Goal: Information Seeking & Learning: Learn about a topic

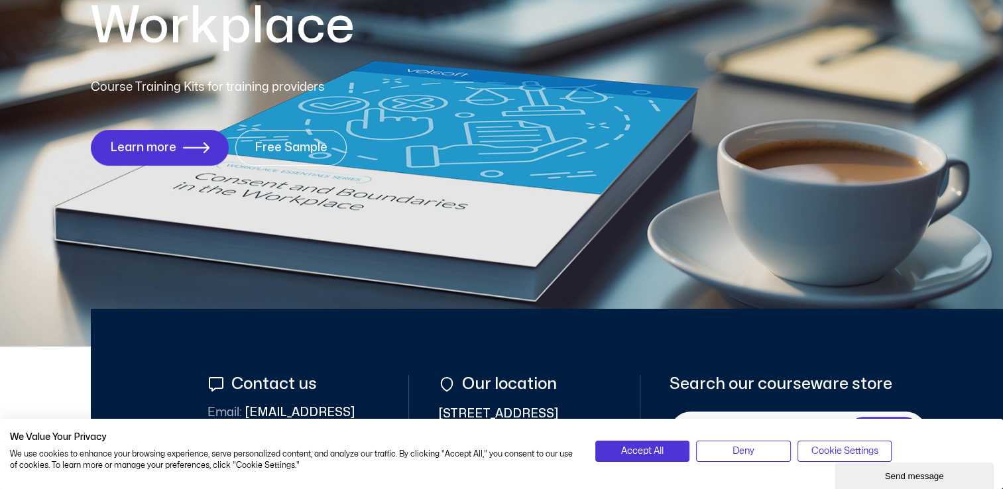
scroll to position [265, 0]
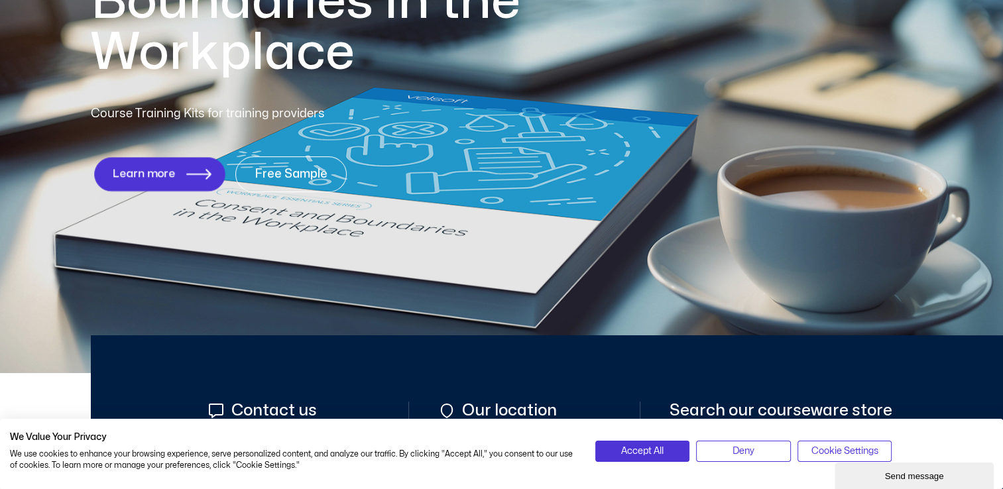
click at [119, 170] on span "Learn more" at bounding box center [143, 174] width 63 height 13
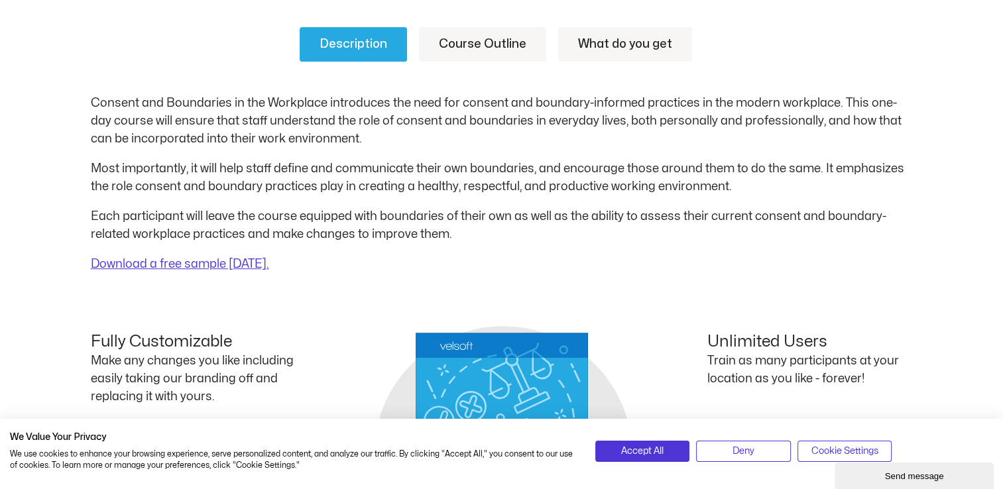
scroll to position [560, 0]
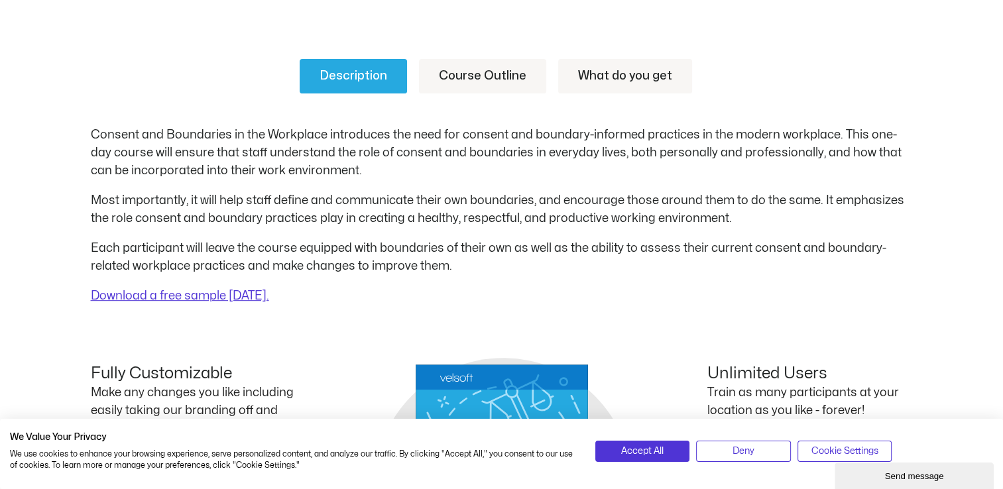
click at [483, 69] on link "Course Outline" at bounding box center [482, 76] width 127 height 34
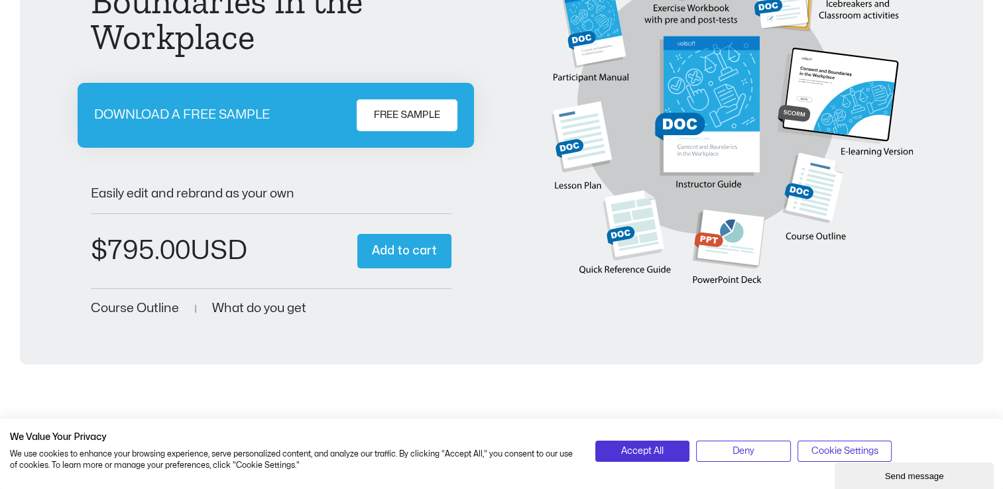
scroll to position [135, 0]
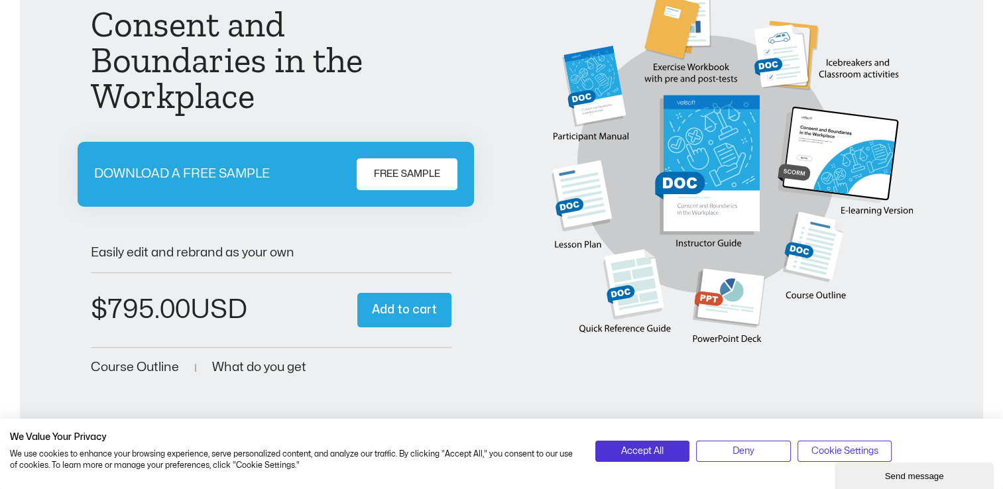
click at [395, 168] on span "FREE SAMPLE" at bounding box center [407, 174] width 66 height 16
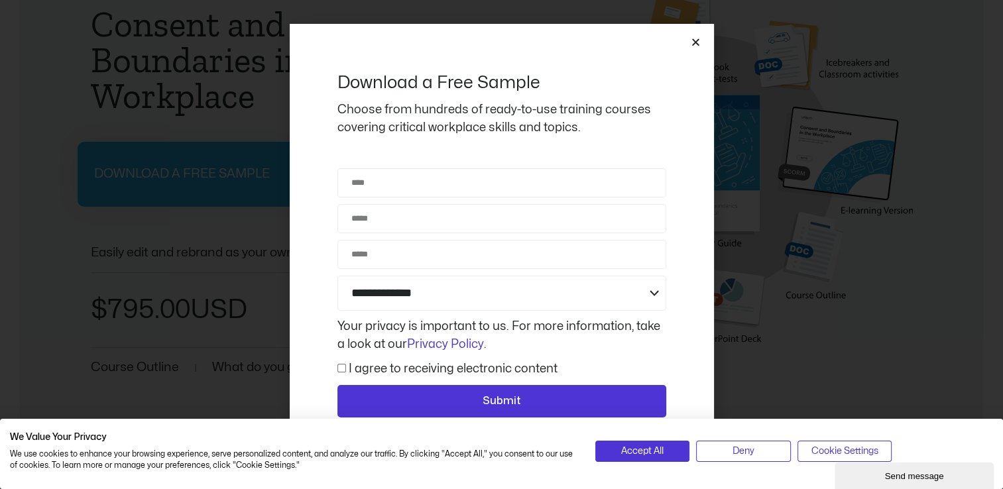
click at [696, 38] on icon "Close" at bounding box center [696, 42] width 10 height 10
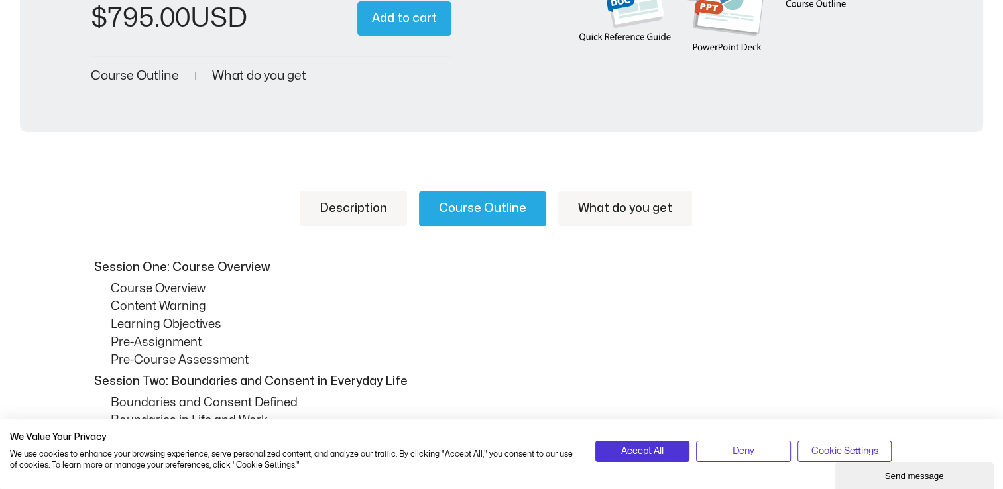
scroll to position [454, 0]
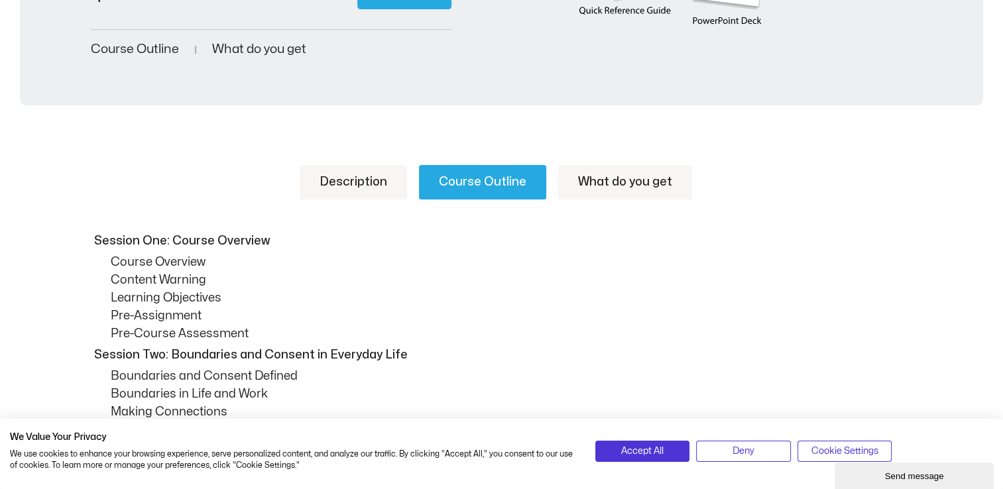
click at [625, 190] on link "What do you get" at bounding box center [625, 182] width 134 height 34
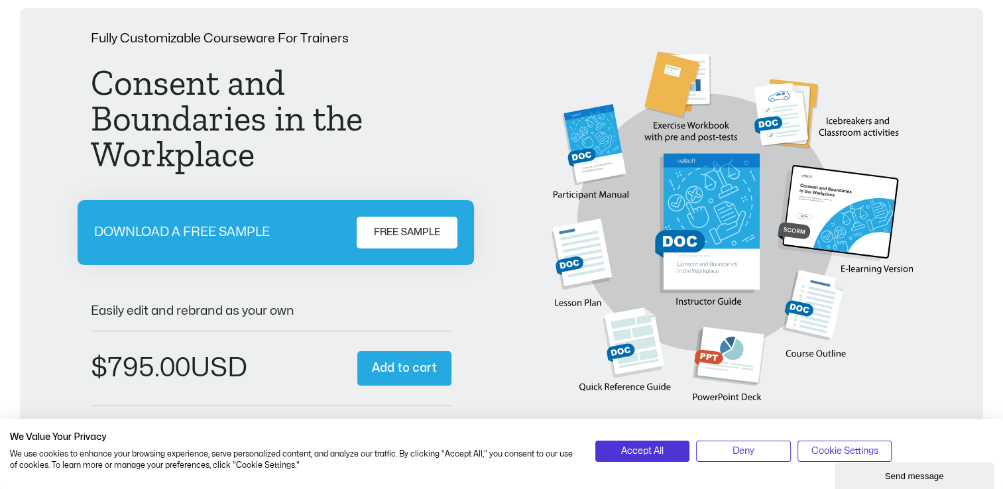
scroll to position [0, 0]
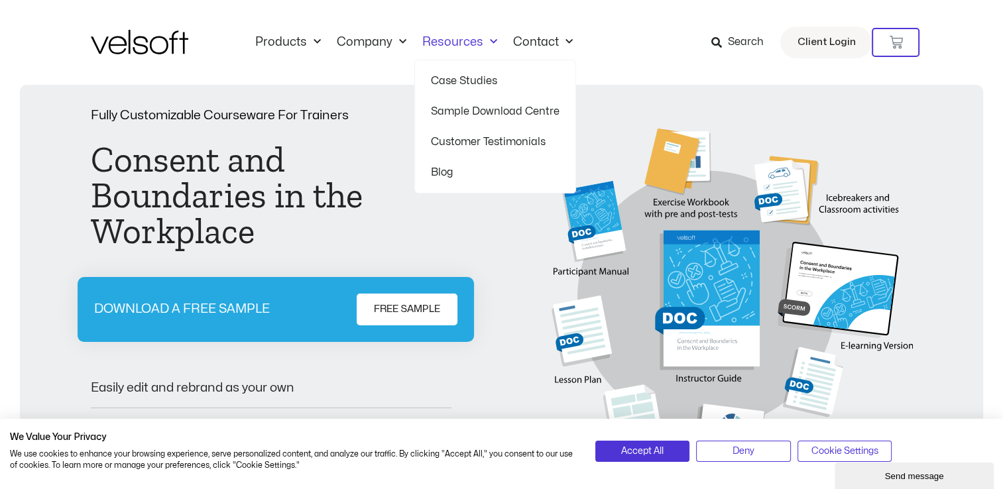
click at [438, 92] on link "Case Studies" at bounding box center [495, 81] width 129 height 31
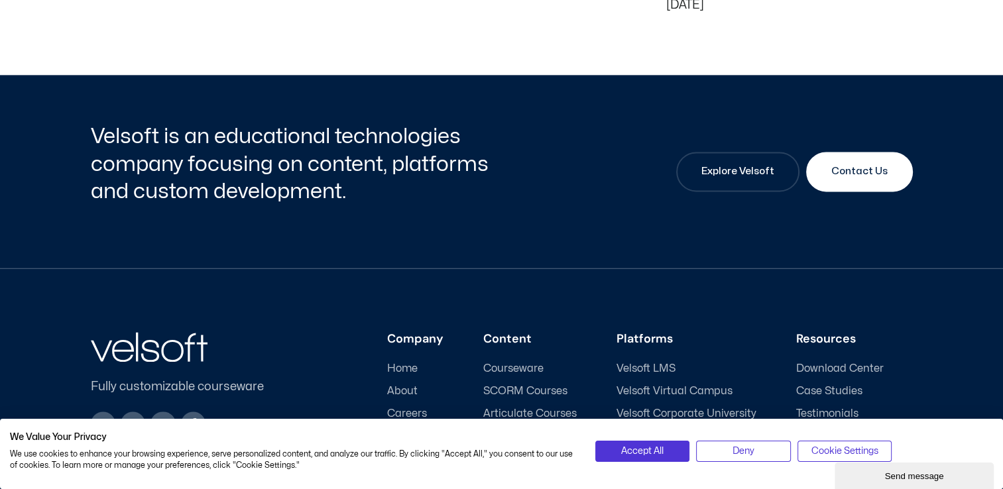
scroll to position [1902, 0]
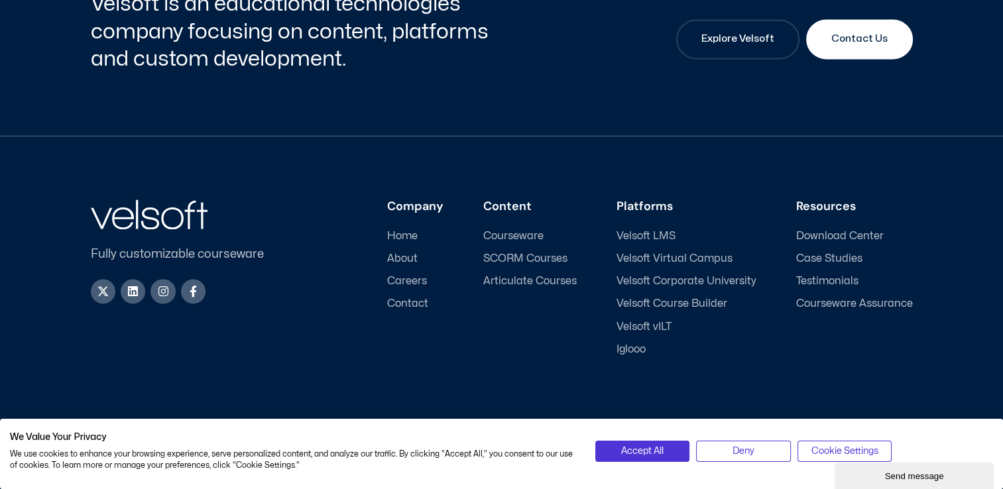
click at [519, 231] on span "Courseware" at bounding box center [513, 236] width 60 height 13
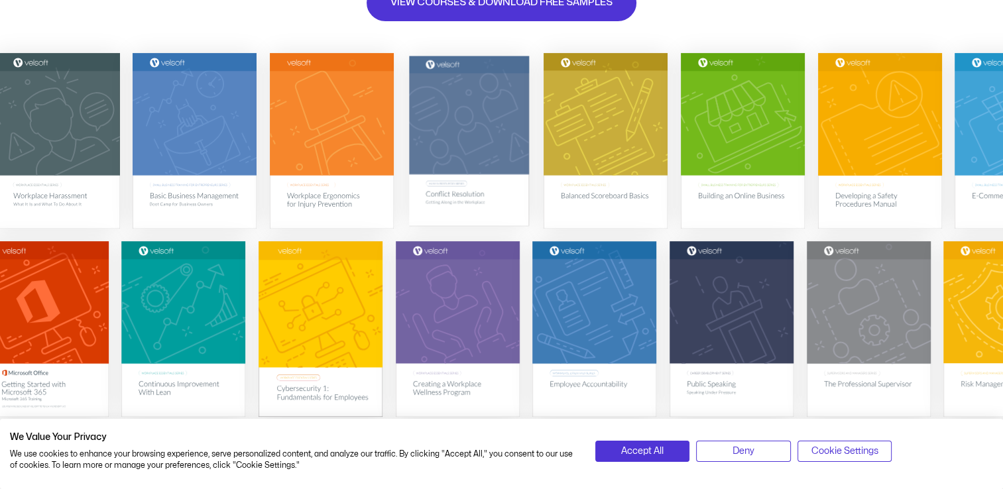
click at [499, 206] on img at bounding box center [468, 140] width 120 height 170
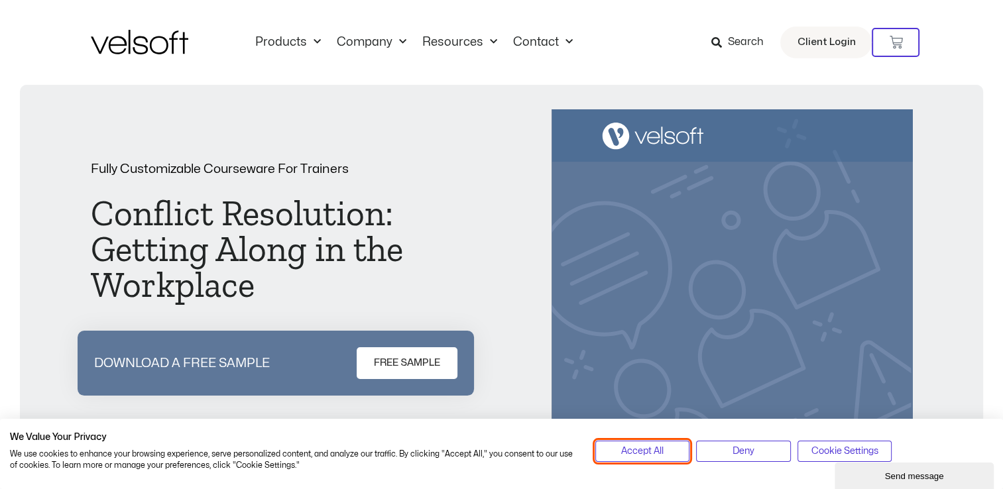
click at [628, 458] on span "Accept All" at bounding box center [642, 451] width 42 height 15
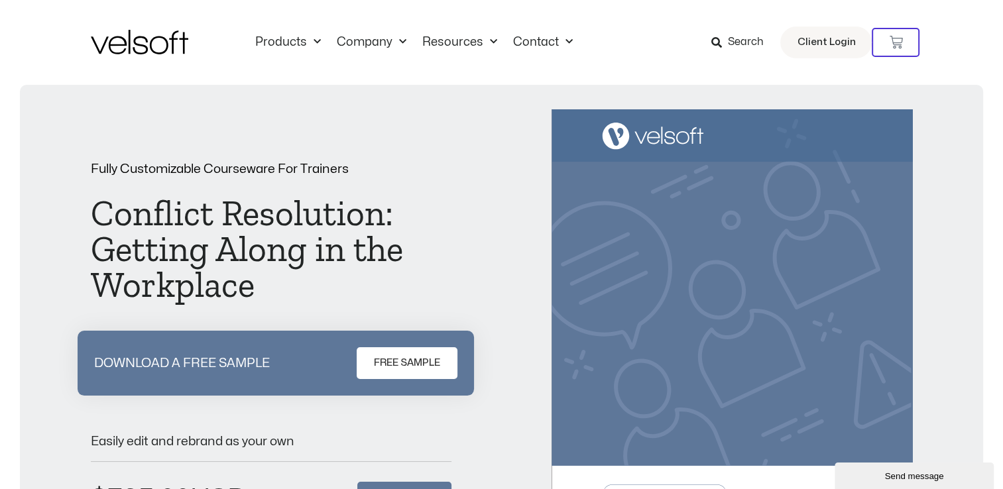
click at [446, 261] on h1 "Conflict Resolution: Getting Along in the Workplace" at bounding box center [271, 249] width 361 height 107
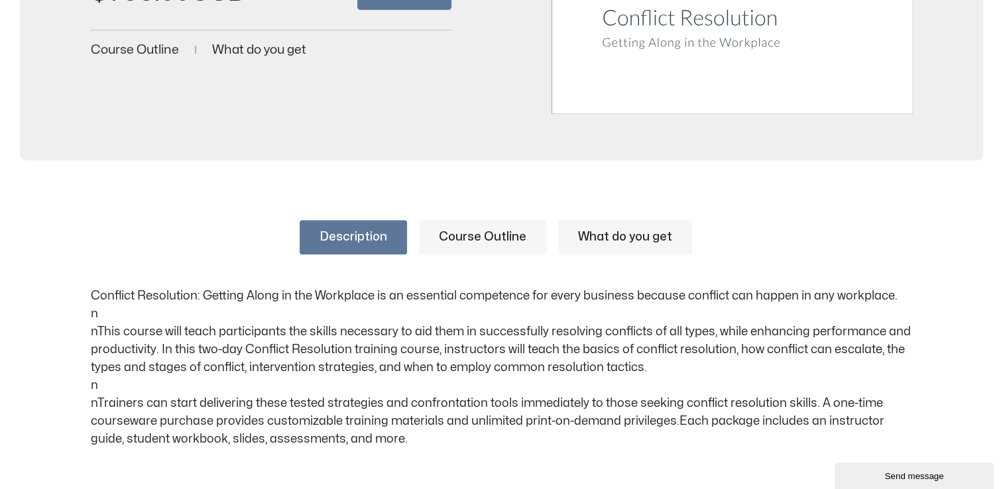
scroll to position [504, 0]
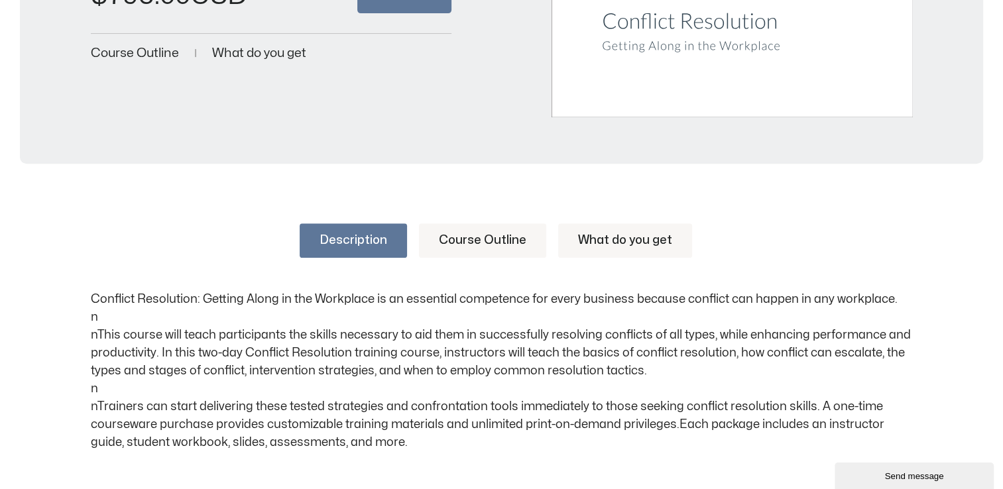
click at [448, 241] on link "Course Outline" at bounding box center [482, 240] width 127 height 34
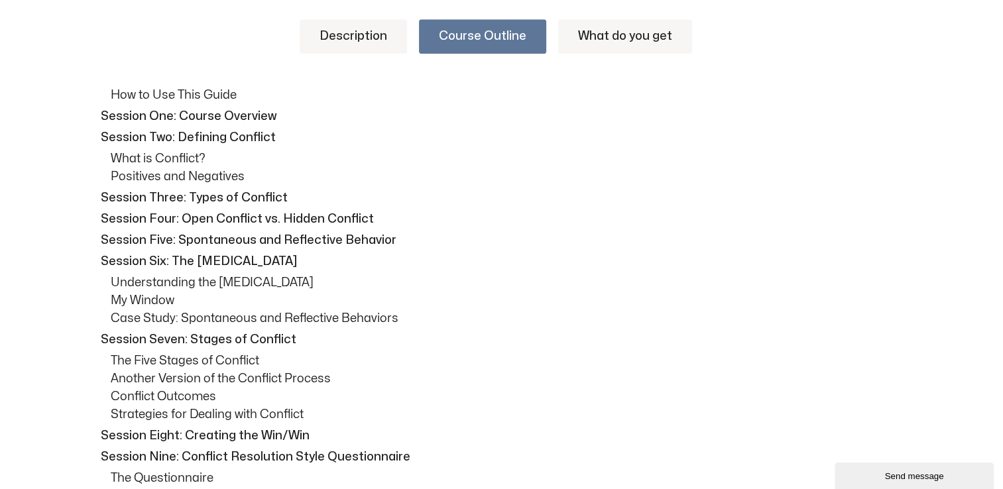
scroll to position [584, 0]
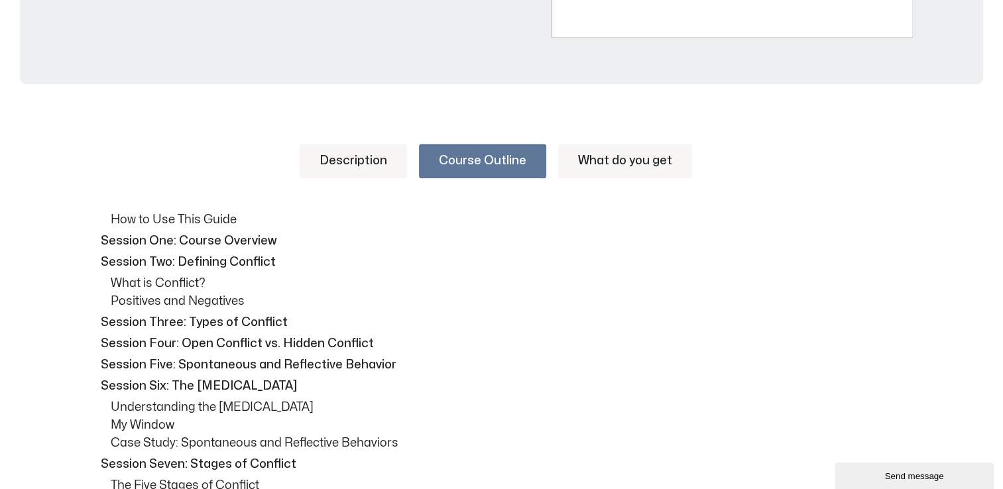
click at [634, 156] on link "What do you get" at bounding box center [625, 161] width 134 height 34
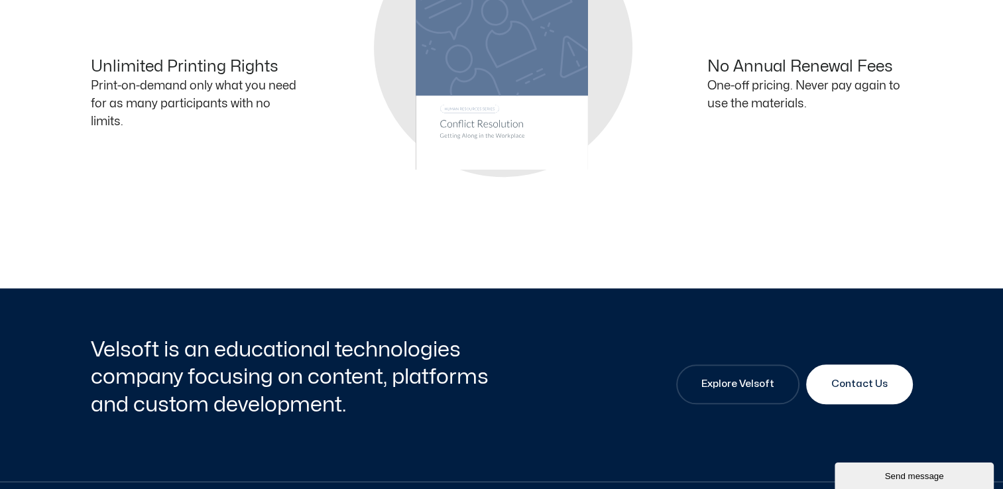
scroll to position [1348, 0]
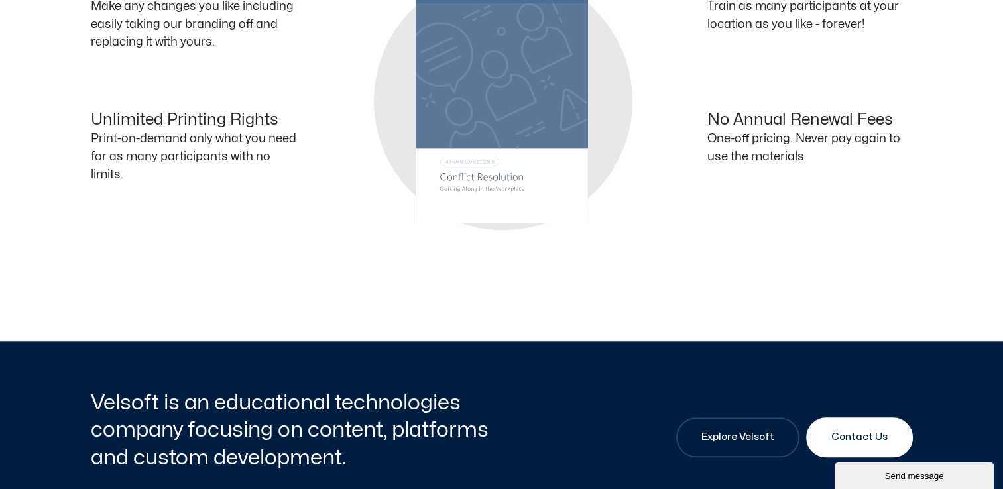
click at [462, 177] on div "Unlimited Printing Rights Print-on-demand only what you need for as many partic…" at bounding box center [296, 153] width 411 height 85
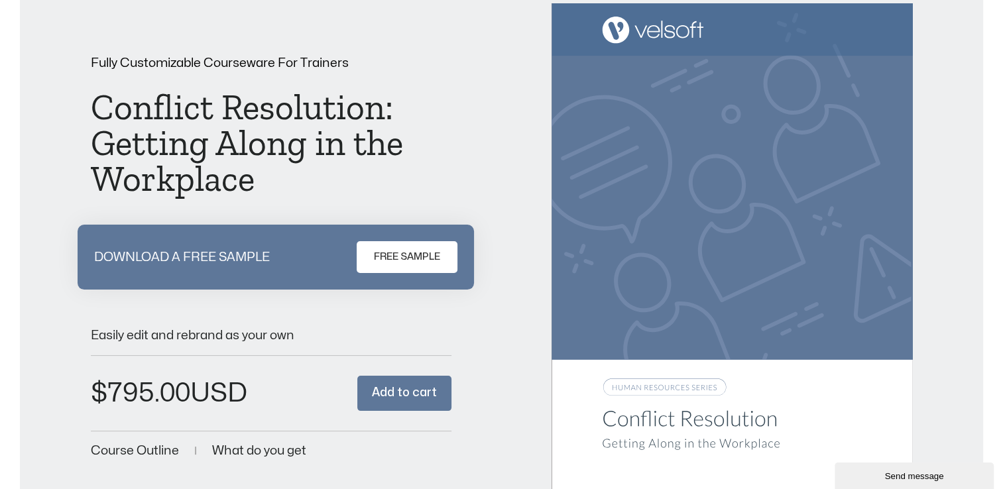
scroll to position [0, 0]
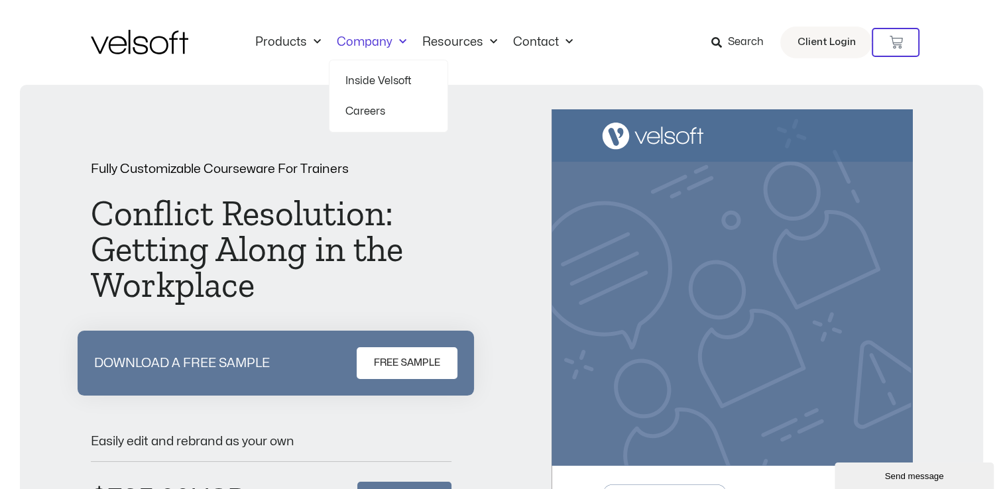
click at [353, 81] on link "Inside Velsoft" at bounding box center [388, 81] width 86 height 31
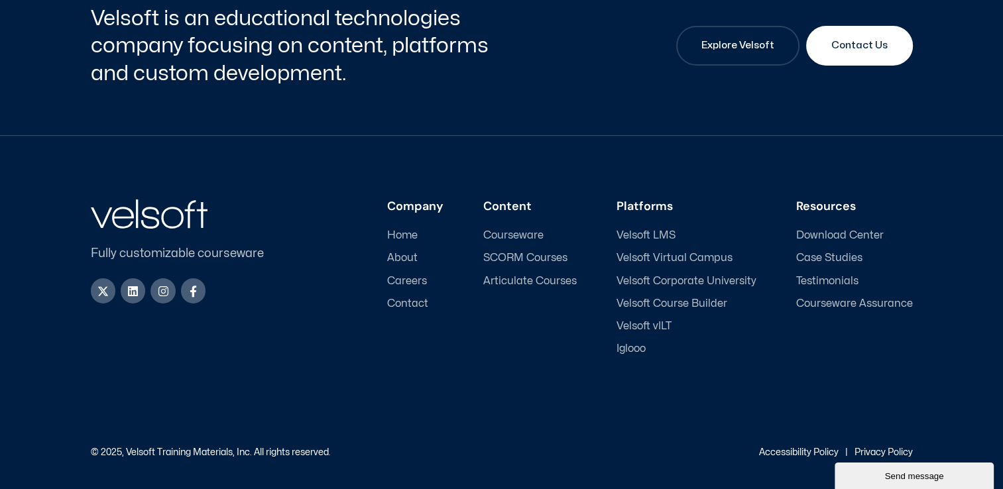
scroll to position [4523, 0]
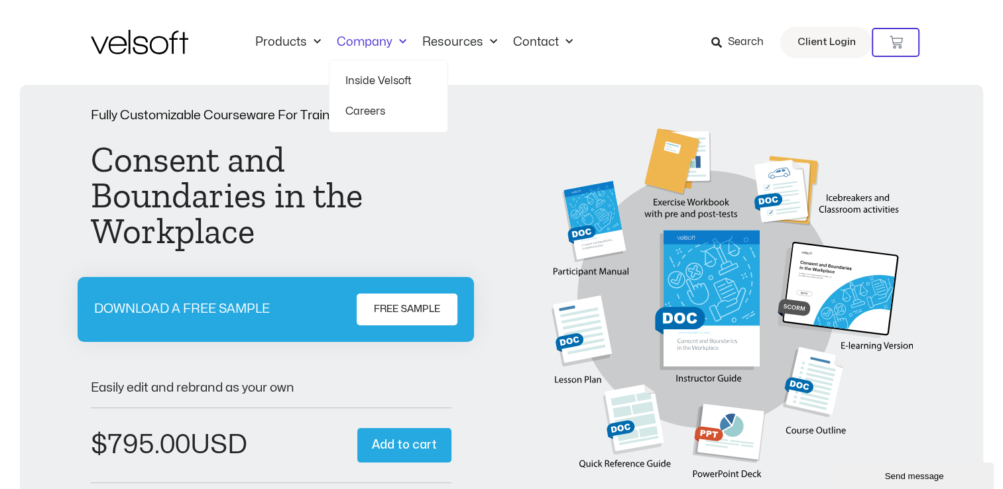
click at [363, 115] on link "Careers" at bounding box center [388, 111] width 86 height 31
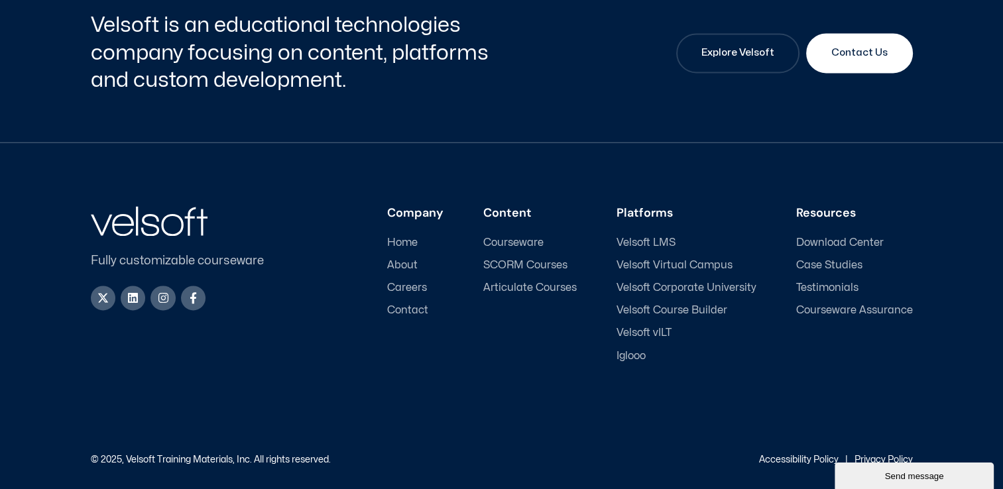
scroll to position [1899, 0]
